Goal: Task Accomplishment & Management: Complete application form

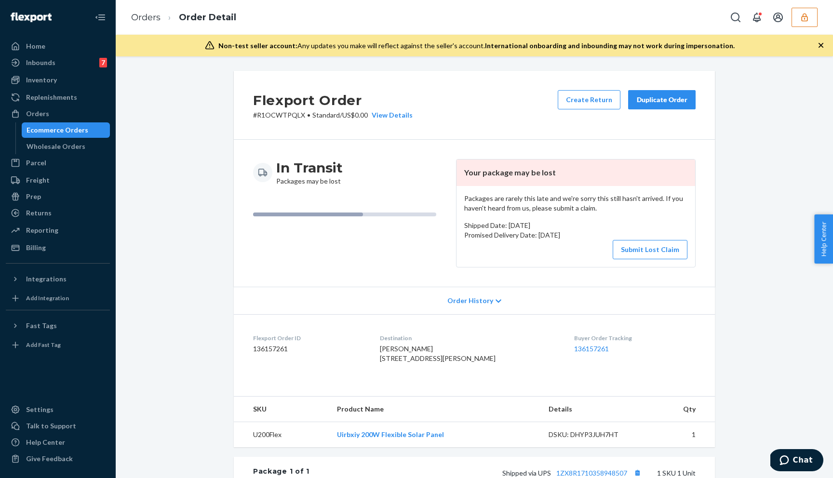
click at [585, 259] on div "Packages are rarely this late and we're sorry this still hasn't arrived. If you…" at bounding box center [575, 226] width 239 height 81
click at [628, 251] on button "Submit Lost Claim" at bounding box center [649, 249] width 75 height 19
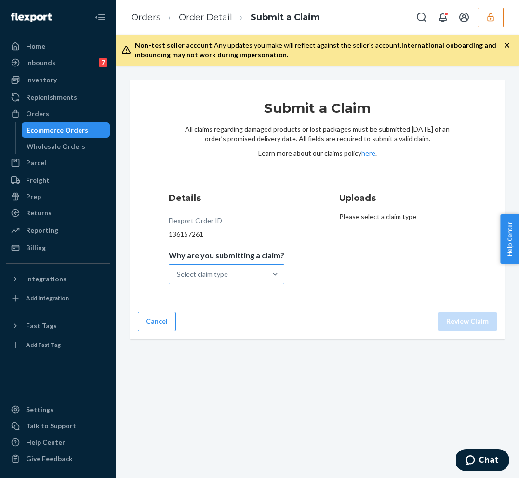
click at [253, 278] on div "Select claim type" at bounding box center [217, 274] width 97 height 19
click at [178, 278] on input "Why are you submitting a claim? Select claim type" at bounding box center [177, 274] width 1 height 10
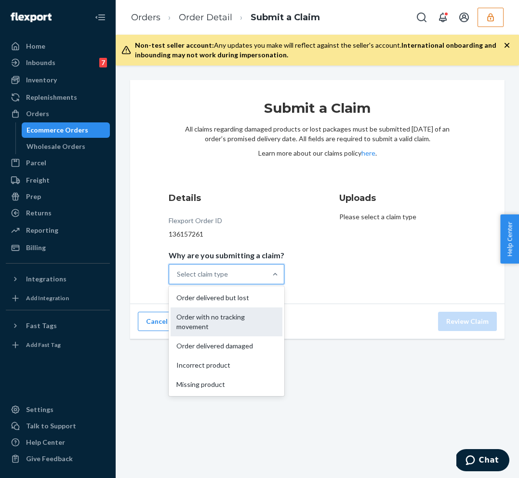
click at [249, 315] on div "Order with no tracking movement" at bounding box center [227, 321] width 112 height 29
click at [178, 279] on input "Why are you submitting a claim? option Order with no tracking movement focused,…" at bounding box center [177, 274] width 1 height 10
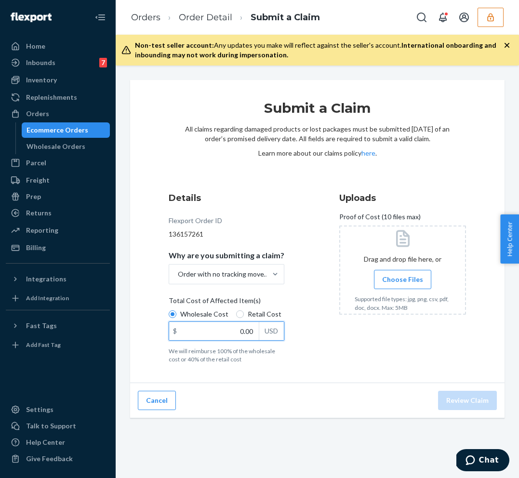
click at [224, 329] on input "0.00" at bounding box center [214, 331] width 90 height 18
click at [339, 363] on div "Uploads Proof of Cost (10 files max) Drag and drop file here, or Choose Files S…" at bounding box center [402, 277] width 127 height 179
click at [210, 332] on input "1.00" at bounding box center [214, 331] width 90 height 18
type input "12.00"
click at [282, 334] on div "Details Flexport Order ID 136157261 Why are you submitting a claim? Order with …" at bounding box center [239, 277] width 140 height 183
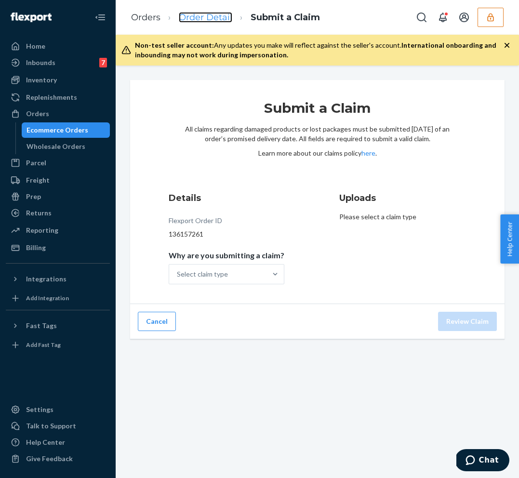
click at [199, 21] on link "Order Detail" at bounding box center [205, 17] width 53 height 11
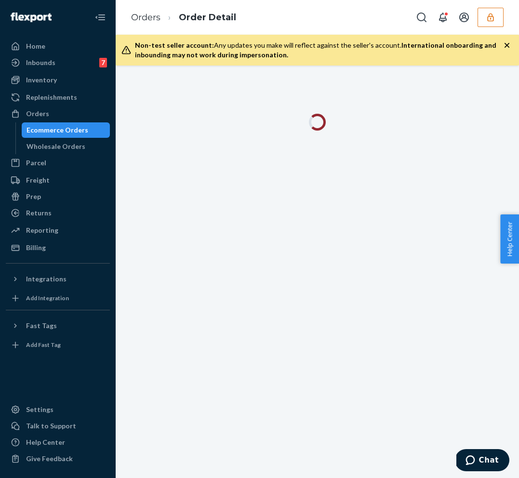
click at [500, 16] on button "button" at bounding box center [491, 17] width 26 height 19
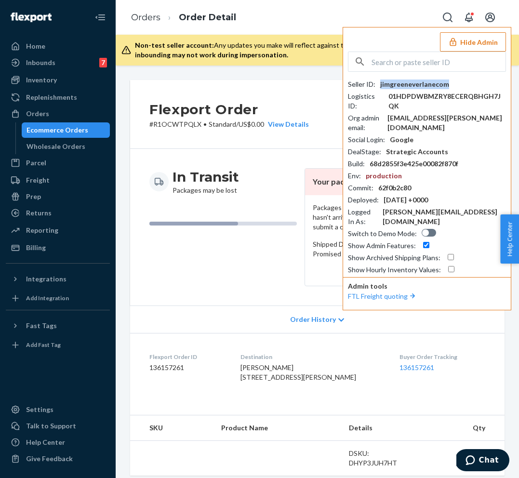
click at [421, 85] on div "jimgreeneverlanecom" at bounding box center [414, 85] width 69 height 10
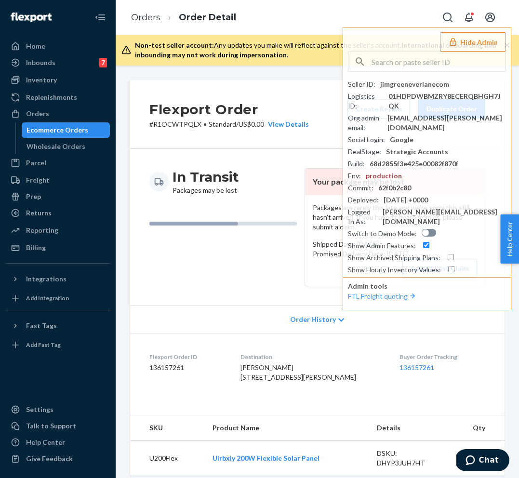
click at [236, 171] on h3 "In Transit" at bounding box center [206, 176] width 66 height 17
